Goal: Find specific page/section: Find specific page/section

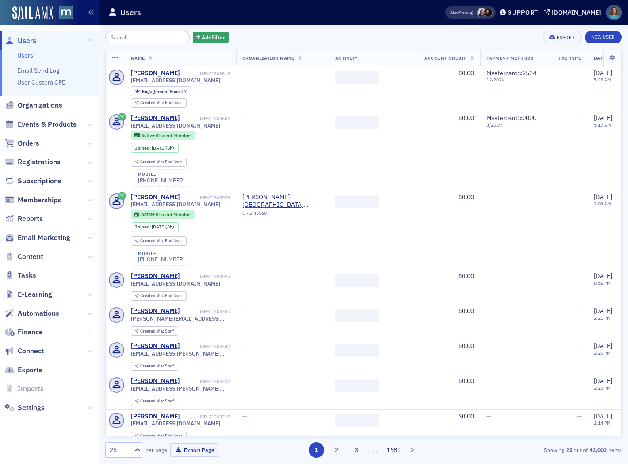
click at [89, 331] on icon at bounding box center [89, 332] width 5 height 5
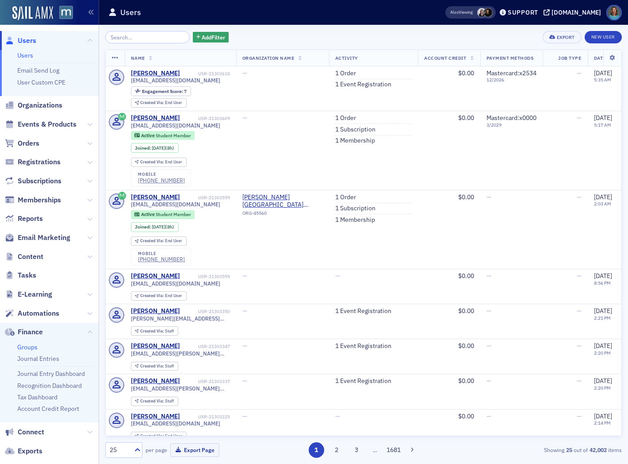
click at [33, 346] on link "Groups" at bounding box center [27, 347] width 20 height 8
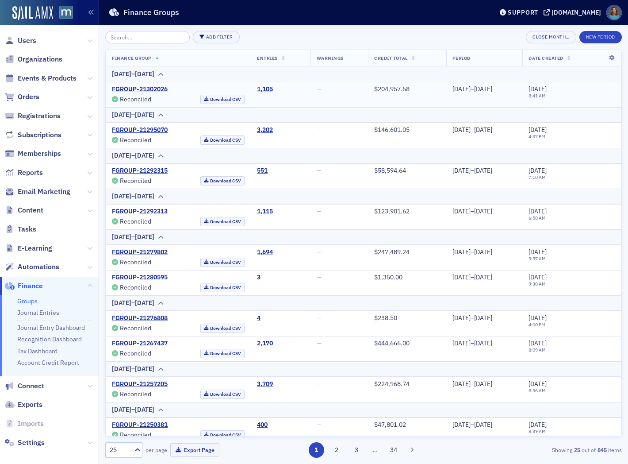
click at [166, 89] on link "FGROUP-21302026" at bounding box center [140, 89] width 56 height 8
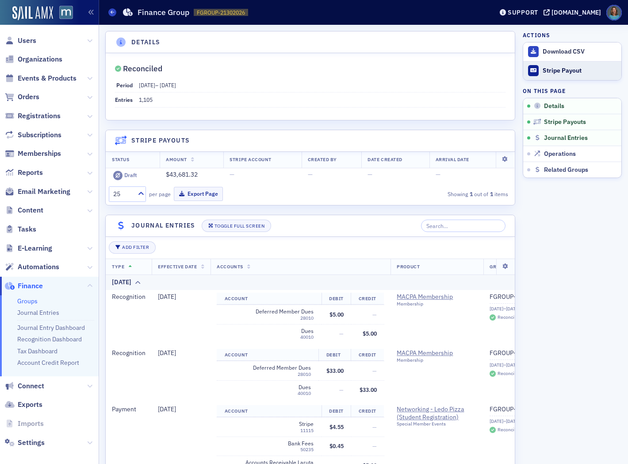
click at [553, 70] on div "Stripe Payout" at bounding box center [580, 71] width 74 height 8
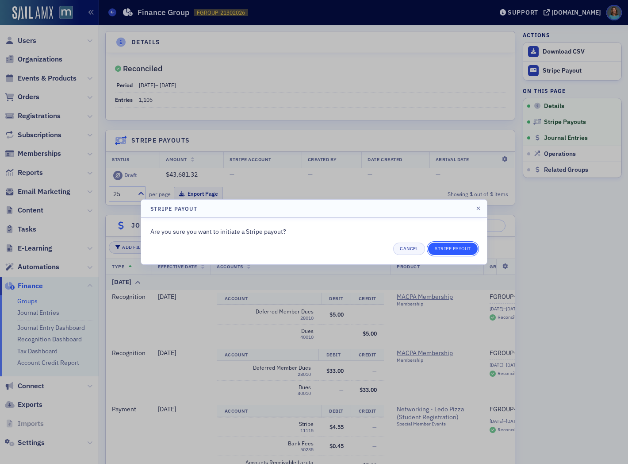
click at [441, 248] on button "Stripe Payout" at bounding box center [453, 248] width 50 height 12
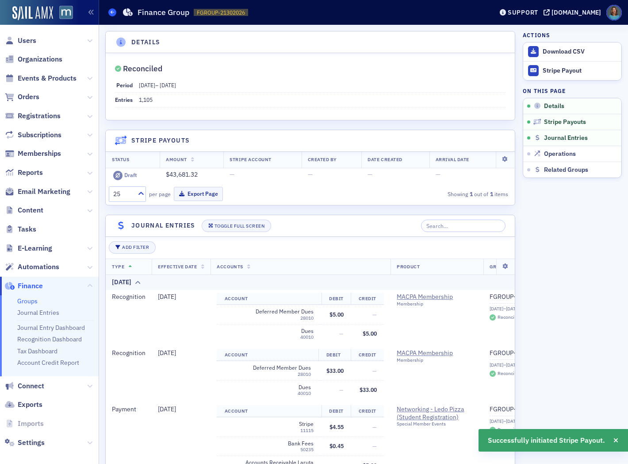
click at [113, 14] on icon at bounding box center [113, 12] width 4 height 4
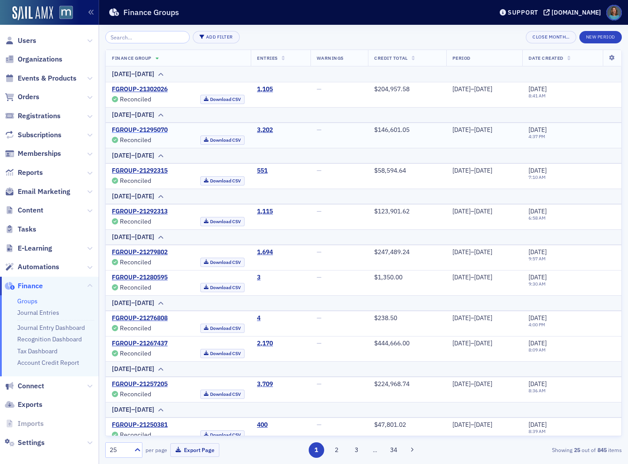
click at [142, 132] on link "FGROUP-21295070" at bounding box center [140, 130] width 56 height 8
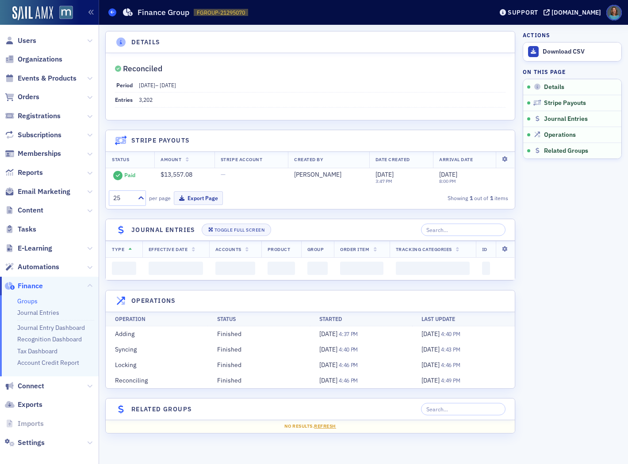
click at [115, 14] on span at bounding box center [112, 12] width 8 height 8
